Goal: Task Accomplishment & Management: Manage account settings

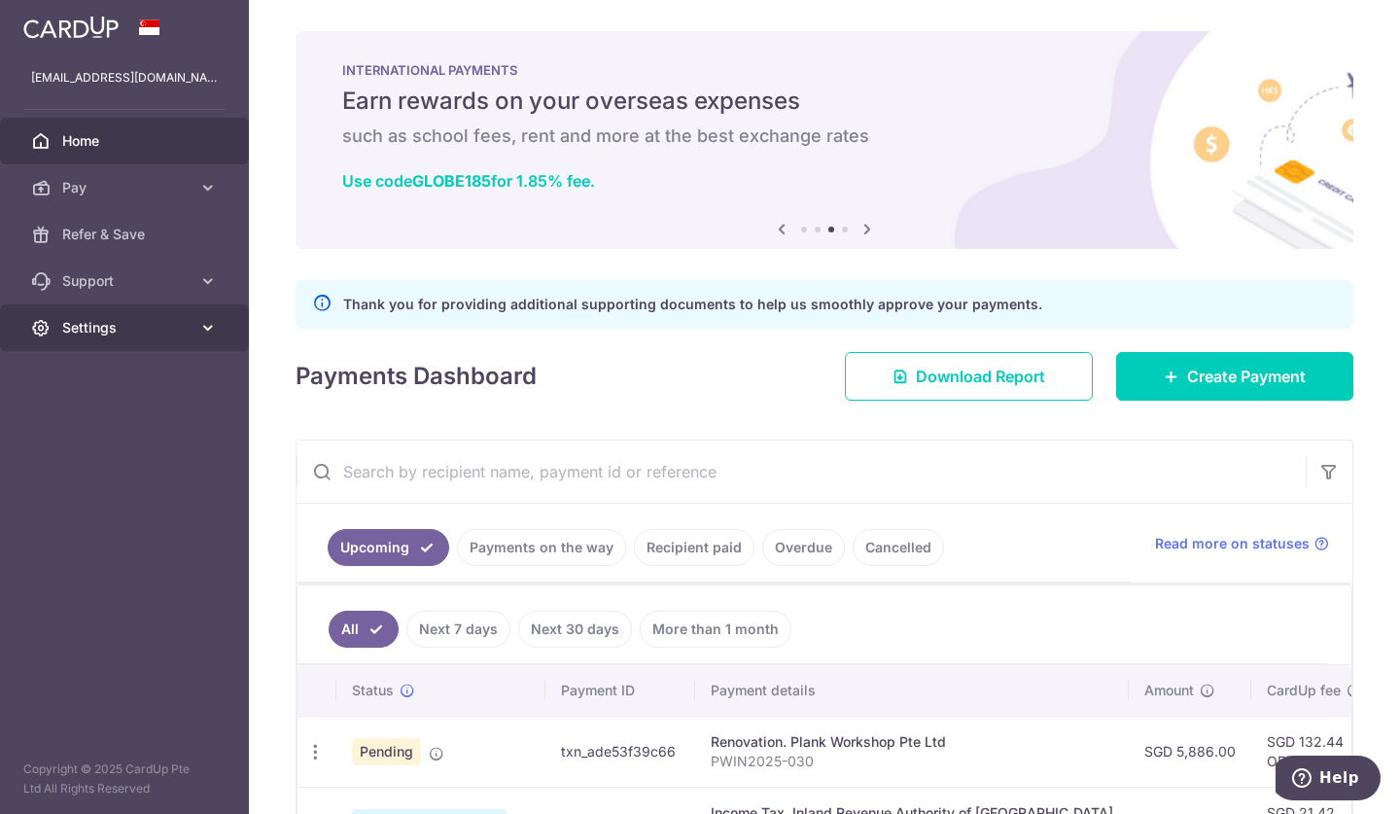
click at [210, 334] on icon at bounding box center [207, 327] width 19 height 19
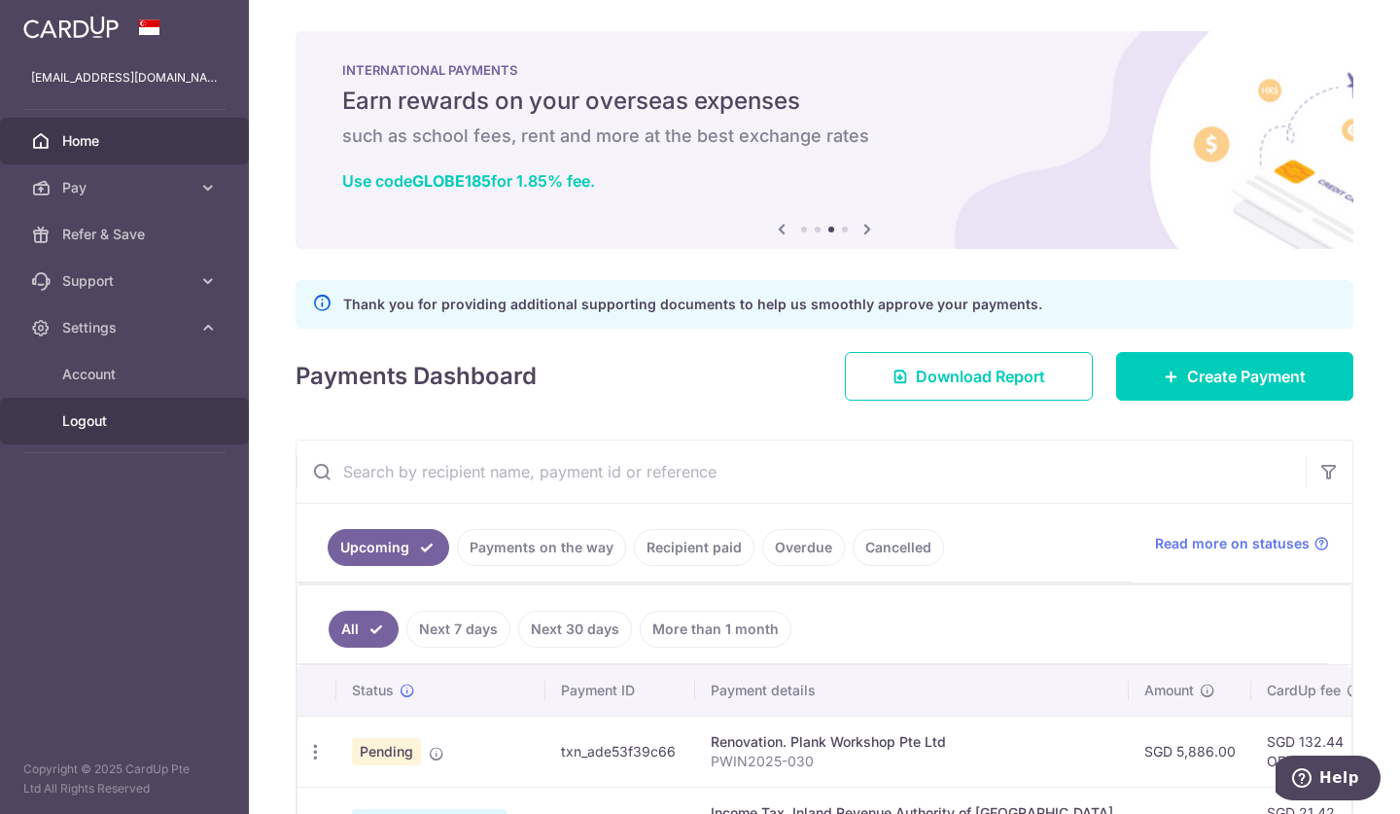
click at [78, 423] on span "Logout" at bounding box center [126, 420] width 128 height 19
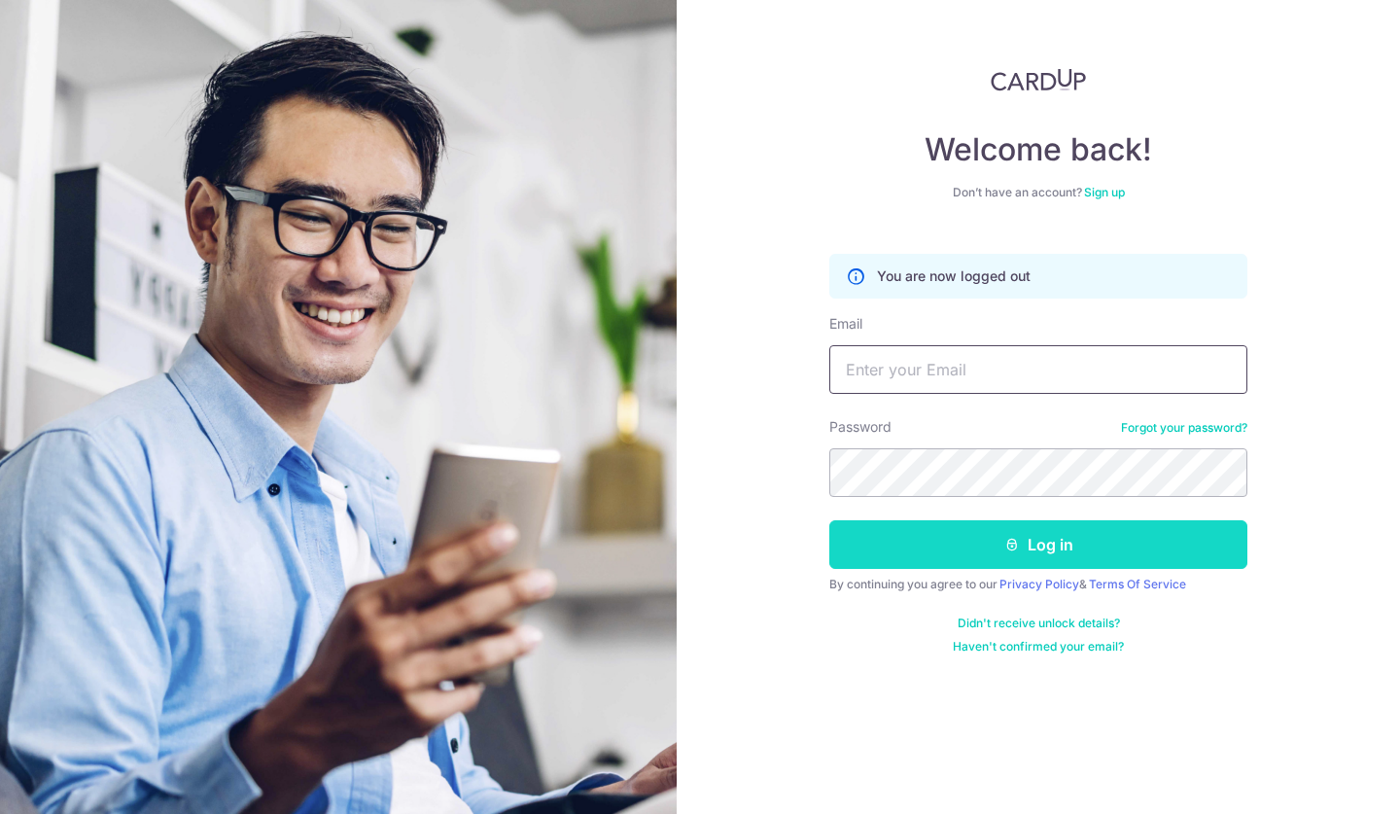
type input "[EMAIL_ADDRESS][DOMAIN_NAME]"
click at [1000, 526] on button "Log in" at bounding box center [1039, 544] width 418 height 49
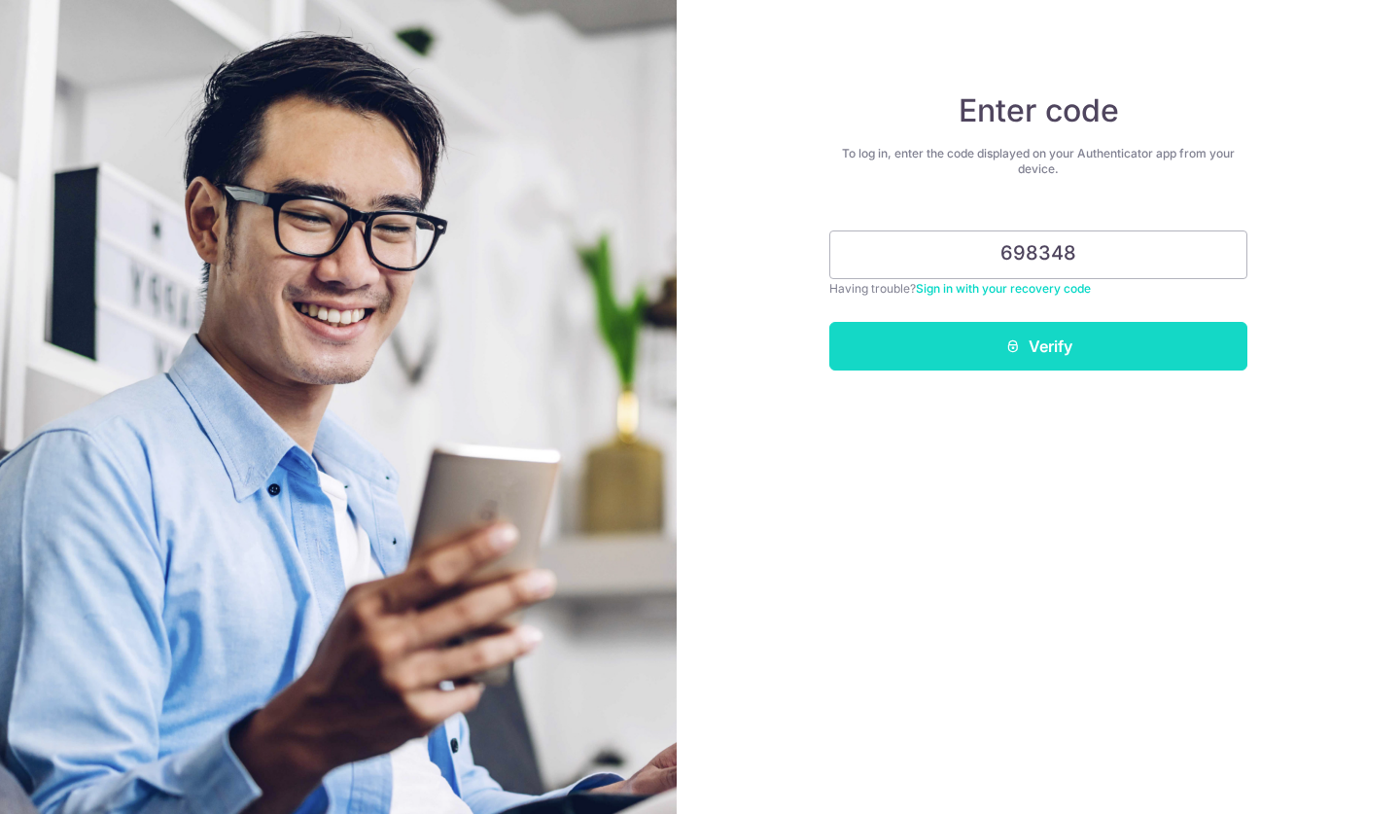
type input "698348"
click at [1056, 333] on button "Verify" at bounding box center [1039, 346] width 418 height 49
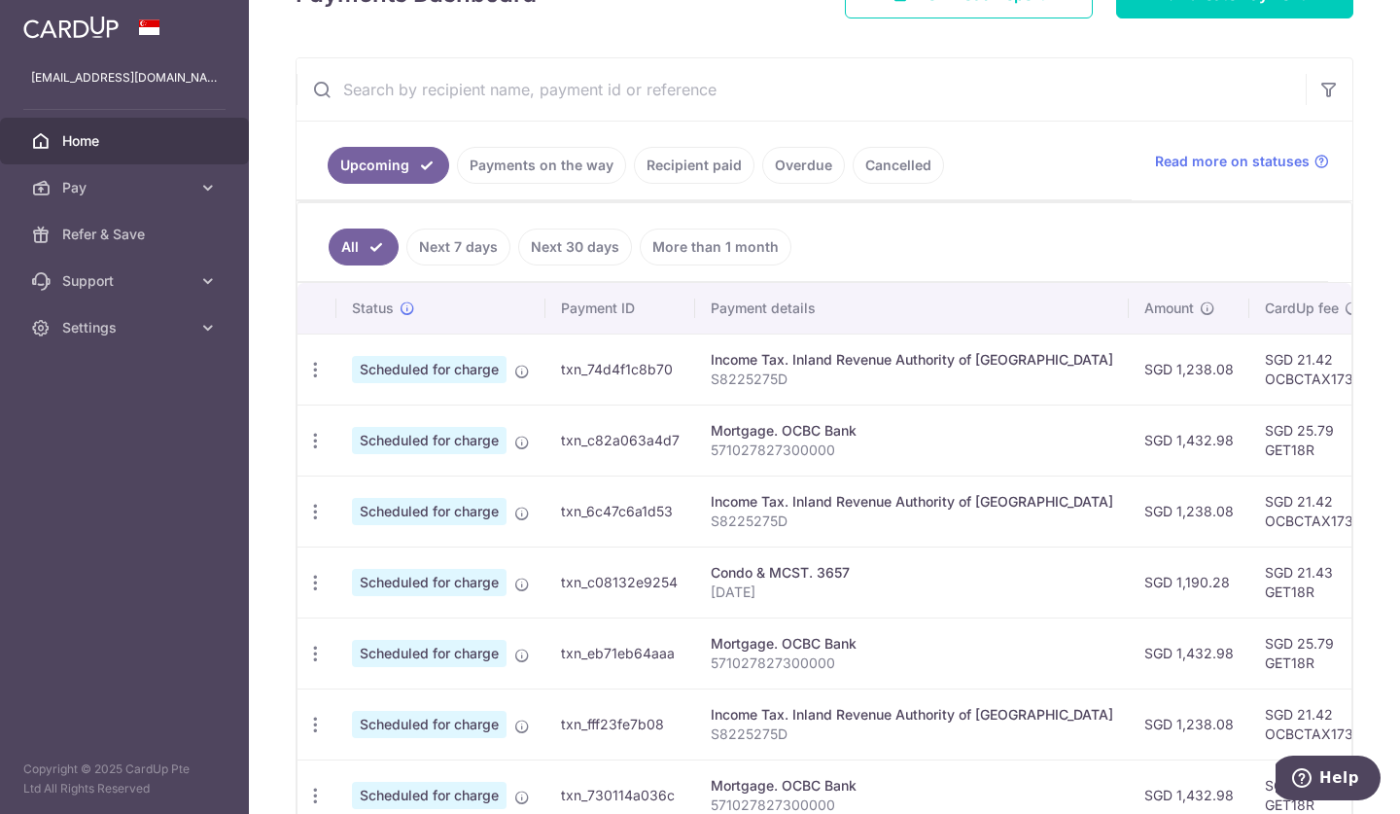
scroll to position [0, 9]
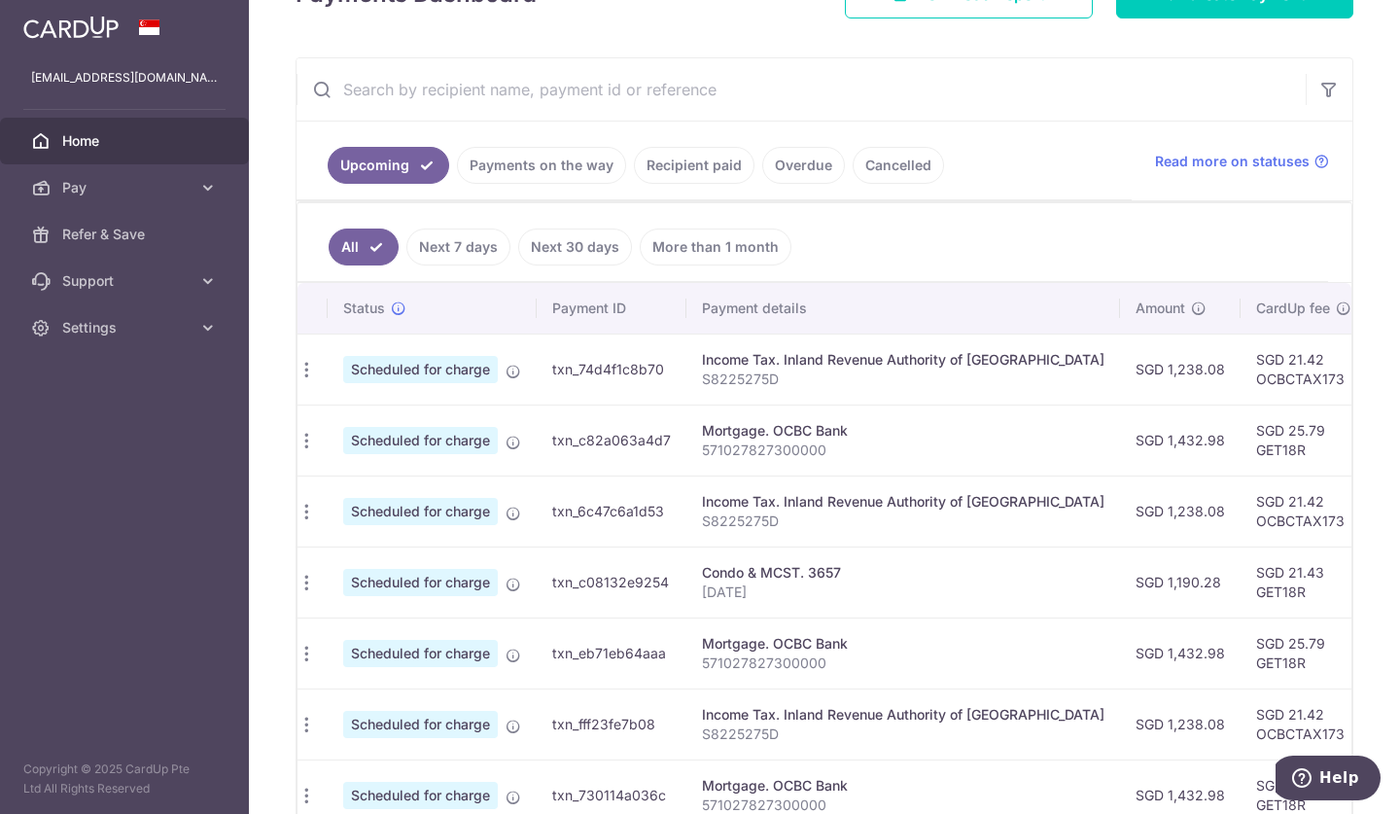
click at [549, 170] on link "Payments on the way" at bounding box center [541, 165] width 169 height 37
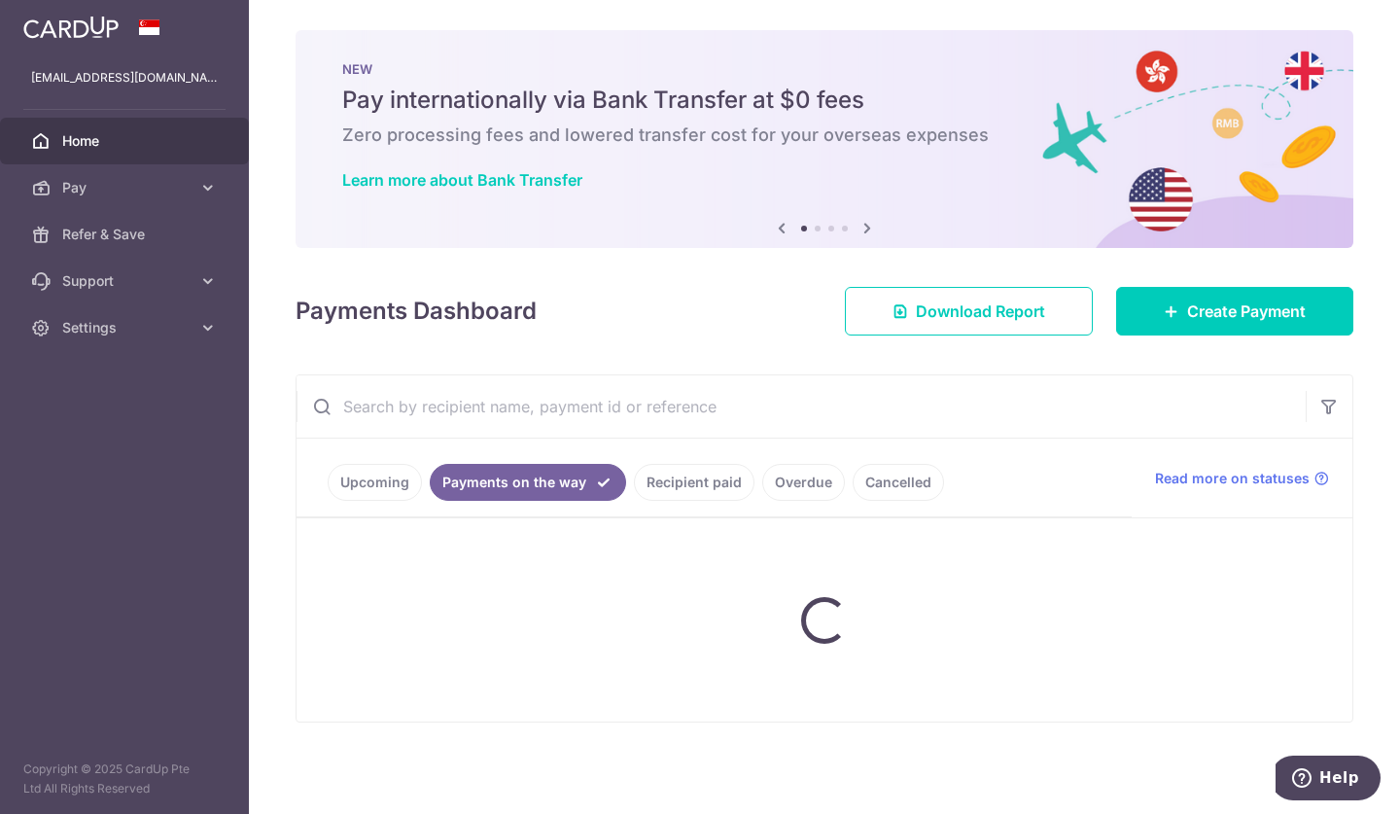
scroll to position [0, 0]
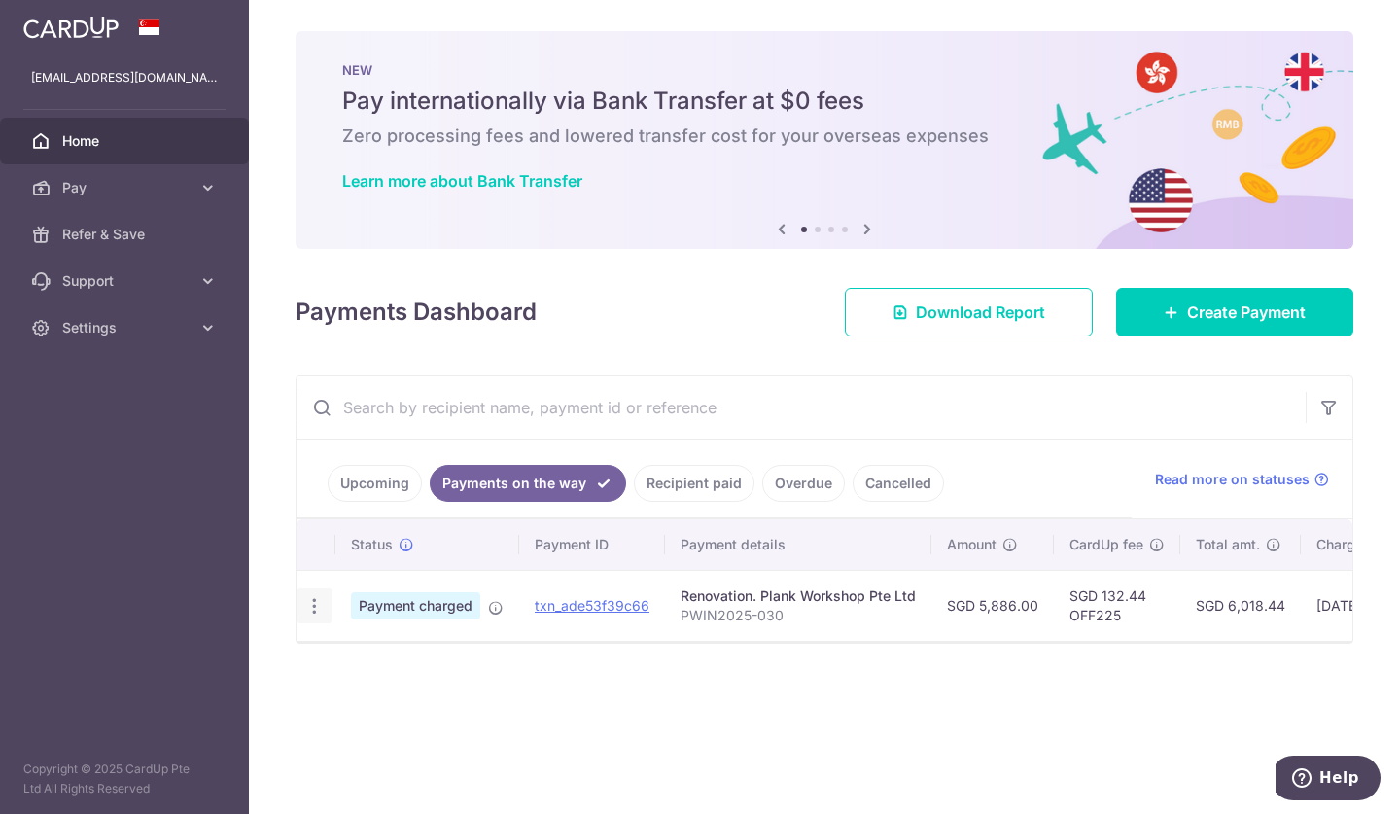
click at [315, 608] on icon "button" at bounding box center [314, 606] width 20 height 20
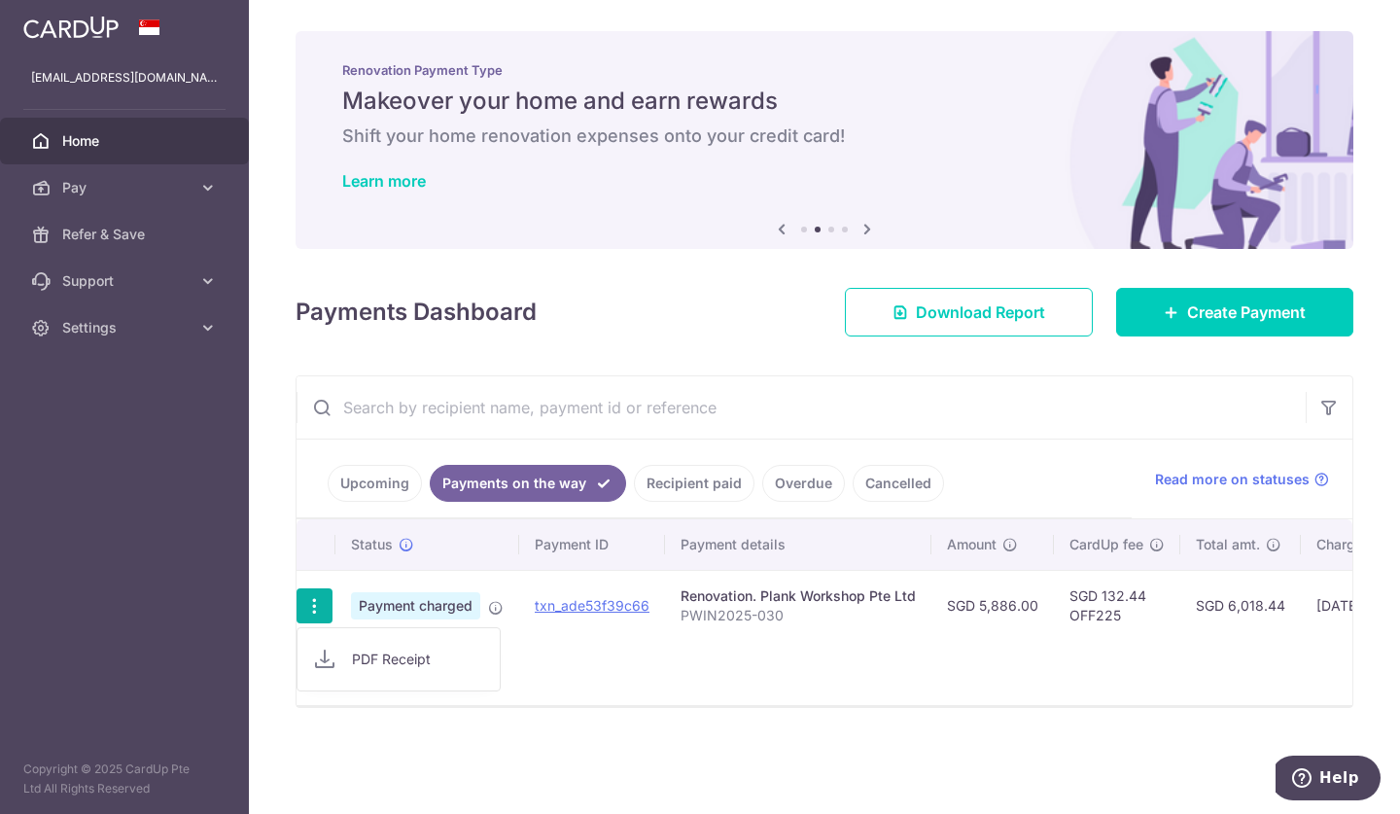
click at [374, 662] on span "PDF Receipt" at bounding box center [418, 659] width 132 height 19
